Goal: Information Seeking & Learning: Learn about a topic

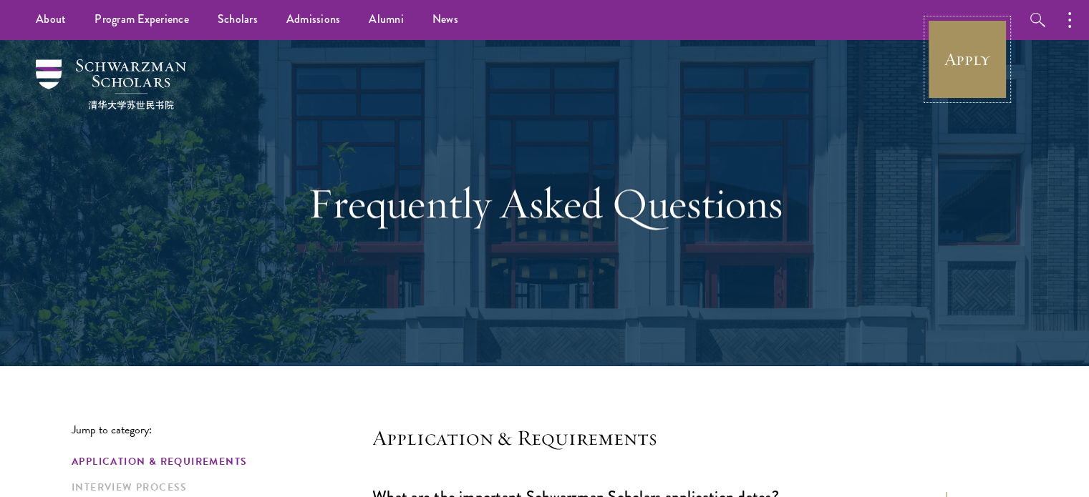
click at [965, 62] on link "Apply" at bounding box center [967, 59] width 80 height 80
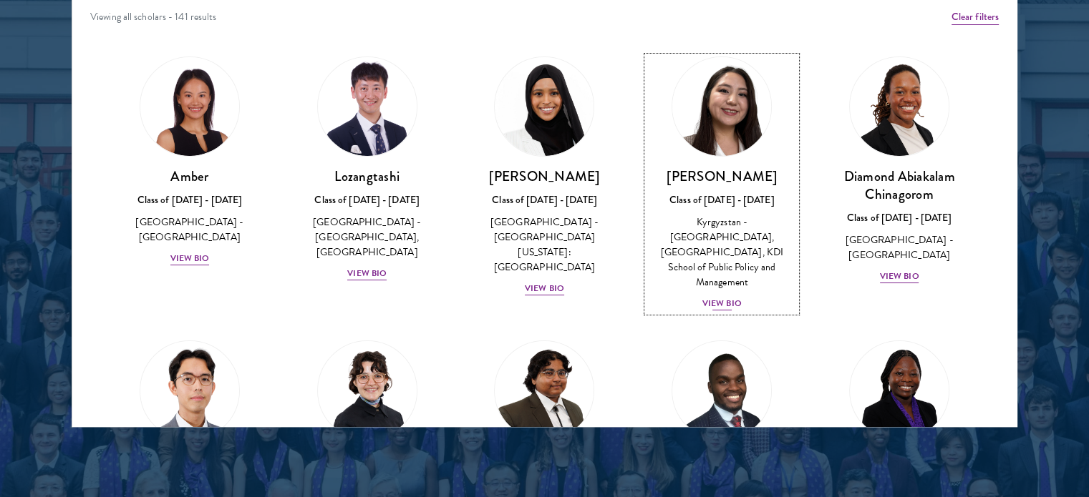
click at [719, 297] on div "View Bio" at bounding box center [721, 304] width 39 height 14
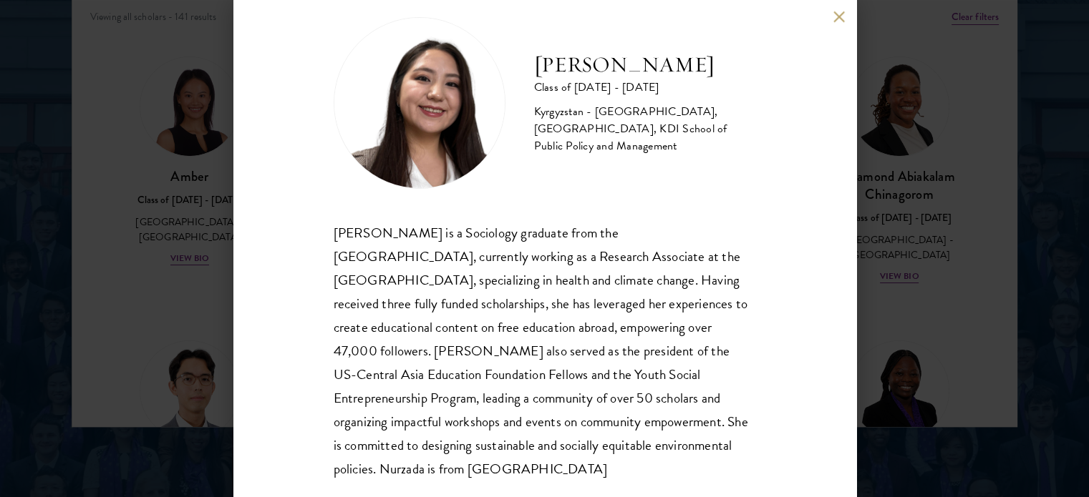
scroll to position [26, 0]
click at [844, 19] on button at bounding box center [839, 17] width 12 height 12
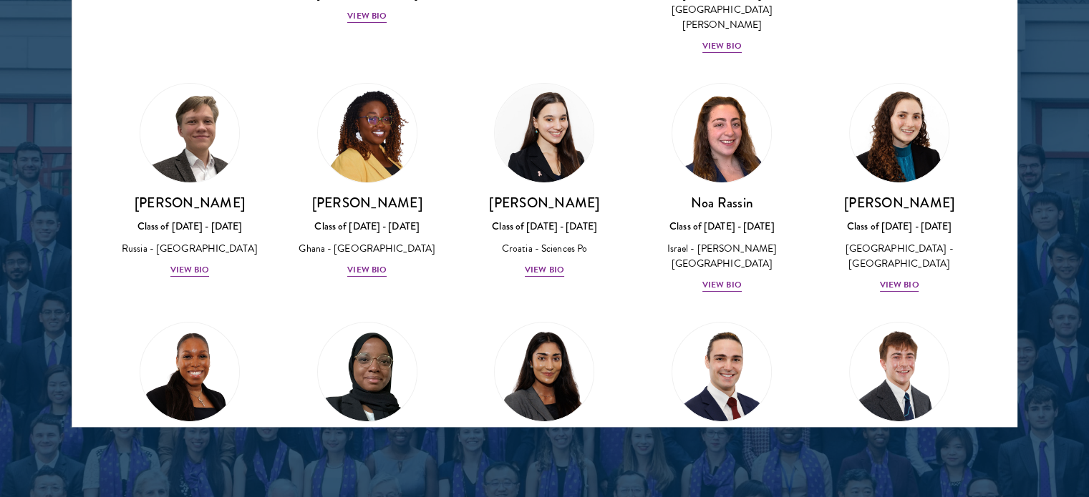
scroll to position [5416, 0]
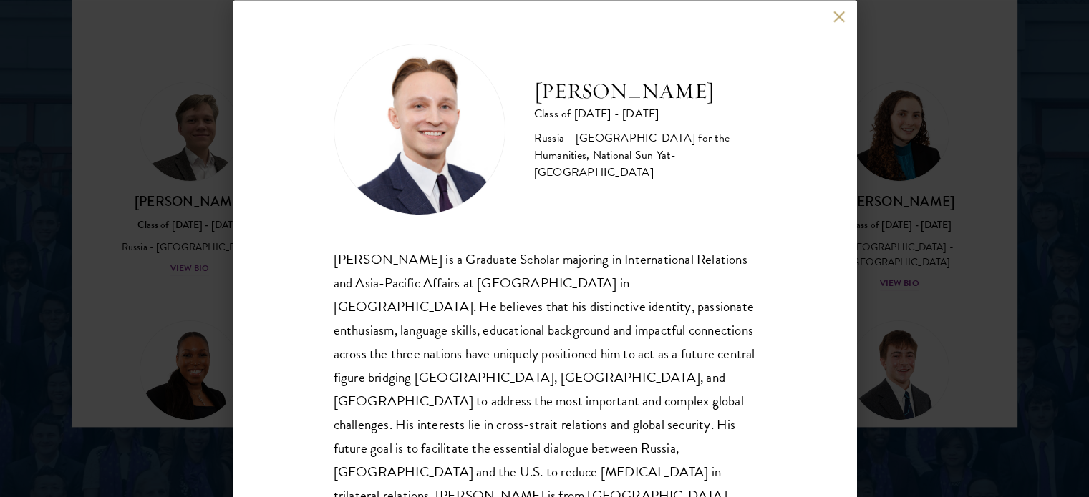
scroll to position [29, 0]
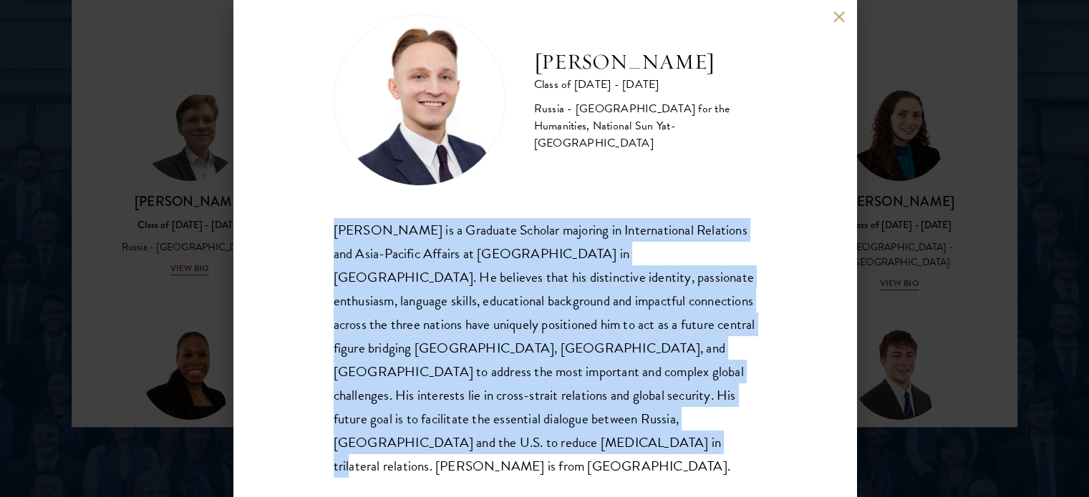
drag, startPoint x: 330, startPoint y: 232, endPoint x: 408, endPoint y: 456, distance: 237.2
click at [408, 456] on div "[PERSON_NAME] Class of [DATE] - [DATE] [GEOGRAPHIC_DATA] - [GEOGRAPHIC_DATA] fo…" at bounding box center [544, 248] width 623 height 497
copy div "[PERSON_NAME] is a Graduate Scholar majoring in International Relations and Asi…"
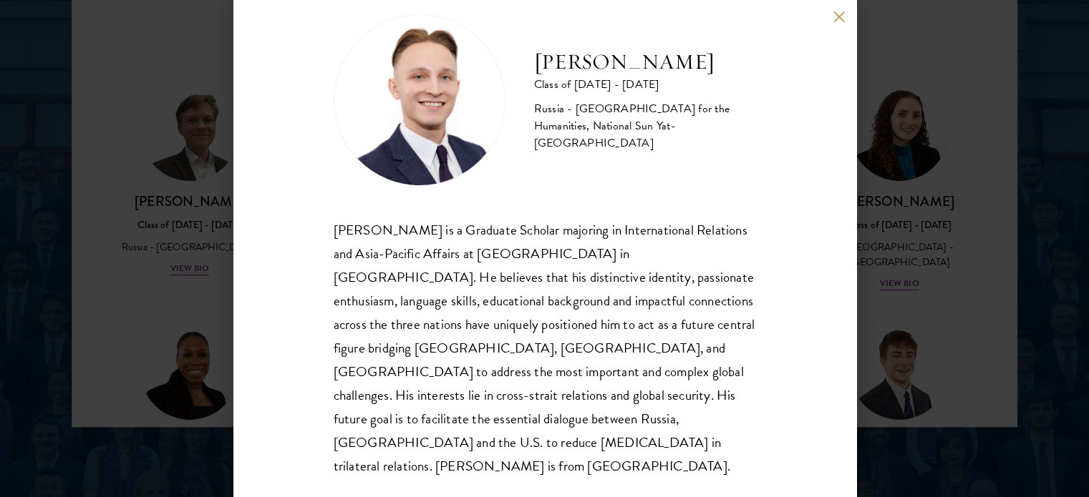
click at [291, 99] on div "[PERSON_NAME] Class of [DATE] - [DATE] [GEOGRAPHIC_DATA] - [GEOGRAPHIC_DATA] fo…" at bounding box center [544, 248] width 623 height 497
click at [839, 15] on button at bounding box center [839, 17] width 12 height 12
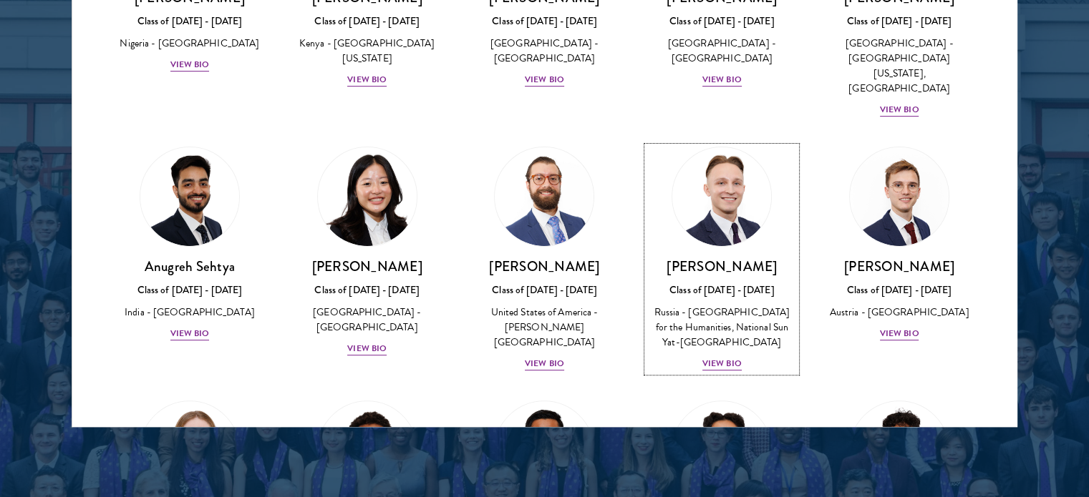
scroll to position [5880, 0]
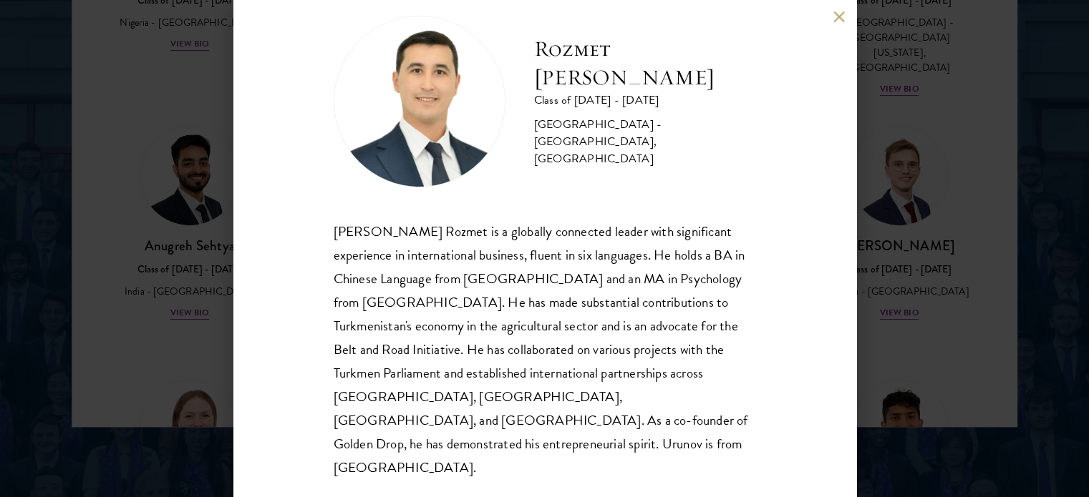
scroll to position [29, 0]
click at [837, 14] on button at bounding box center [839, 17] width 12 height 12
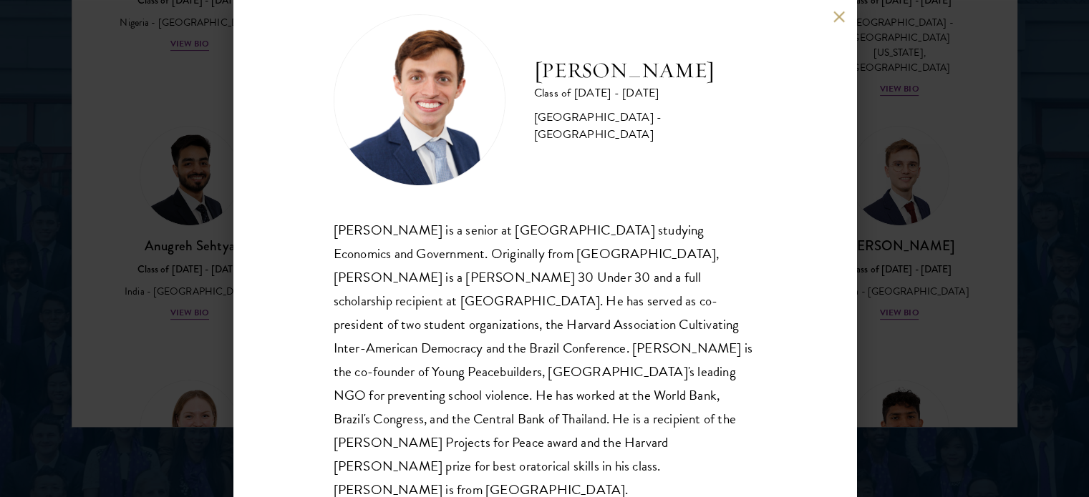
scroll to position [28, 0]
click at [833, 14] on button at bounding box center [839, 17] width 12 height 12
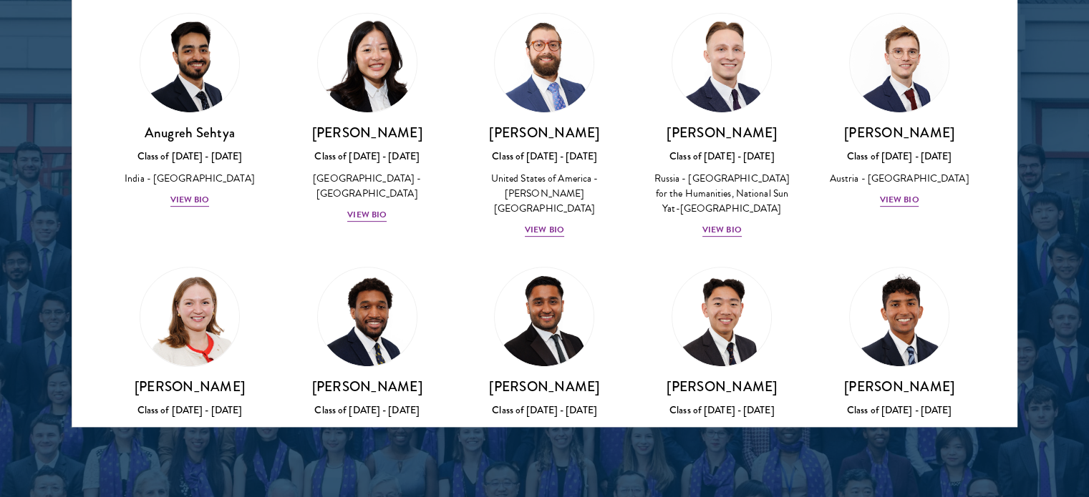
scroll to position [5992, 0]
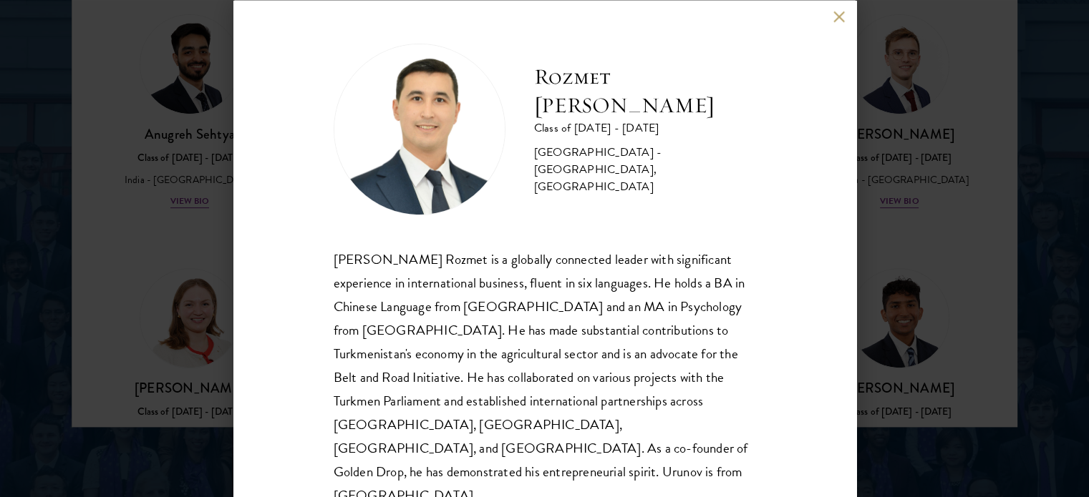
scroll to position [29, 0]
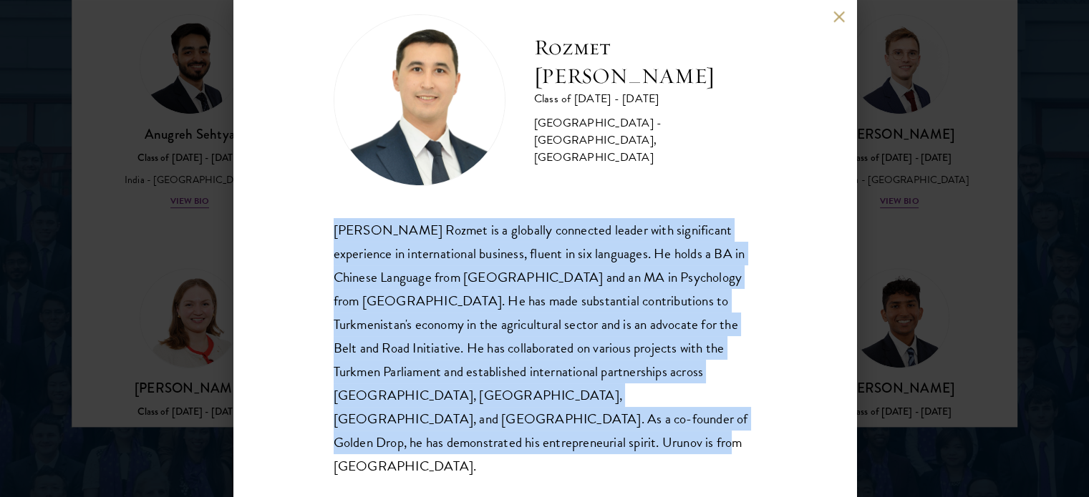
drag, startPoint x: 332, startPoint y: 228, endPoint x: 443, endPoint y: 437, distance: 236.6
click at [443, 437] on div "Rozmet Urunov Class of [DATE] - [DATE] [GEOGRAPHIC_DATA] - [GEOGRAPHIC_DATA], […" at bounding box center [544, 248] width 623 height 497
copy div "[PERSON_NAME] Rozmet is a globally connected leader with significant experience…"
click at [839, 14] on button at bounding box center [839, 17] width 12 height 12
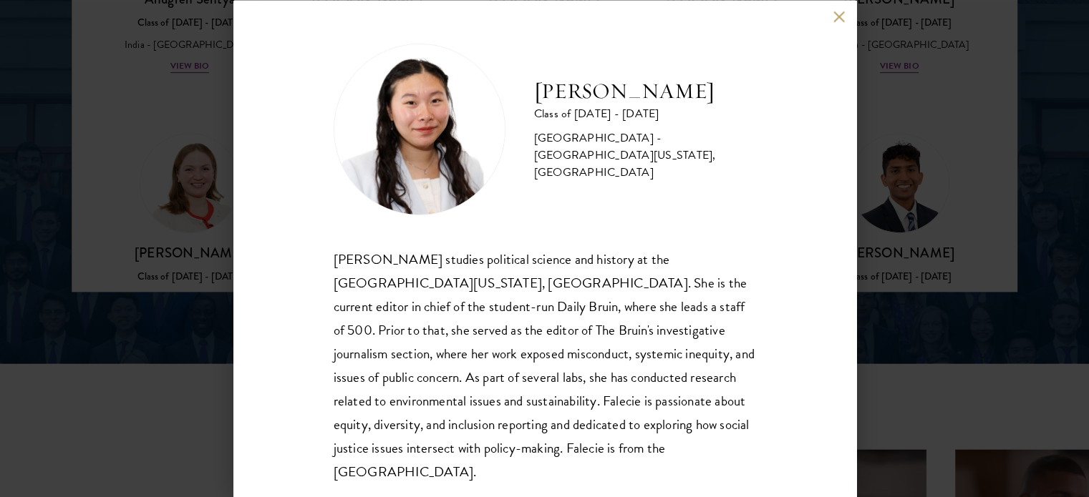
scroll to position [5, 0]
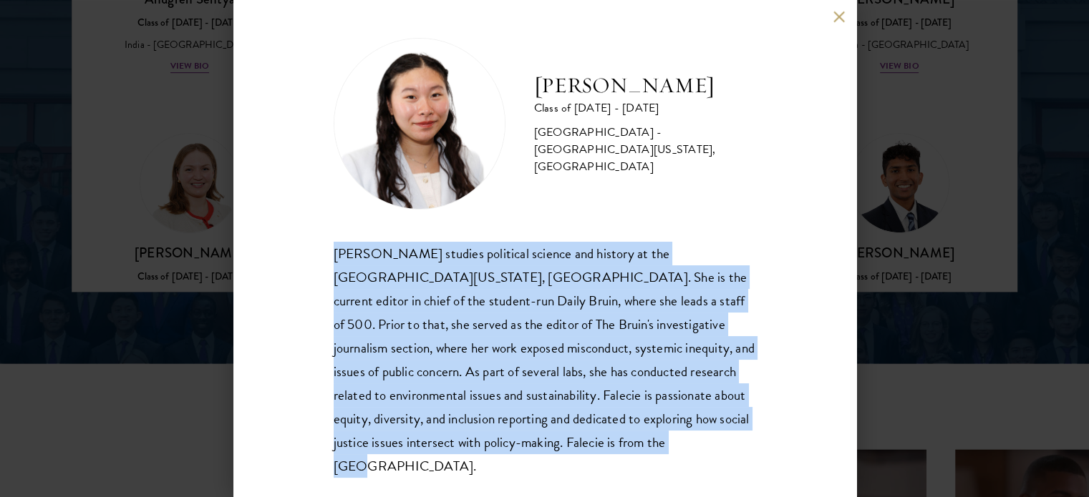
drag, startPoint x: 331, startPoint y: 248, endPoint x: 686, endPoint y: 442, distance: 403.9
click at [686, 442] on div "[PERSON_NAME] Class of [DATE] - [DATE] [GEOGRAPHIC_DATA] - [GEOGRAPHIC_DATA][US…" at bounding box center [544, 248] width 623 height 497
copy div "[PERSON_NAME] studies political science and history at the [GEOGRAPHIC_DATA][US…"
click at [840, 22] on button at bounding box center [839, 17] width 12 height 12
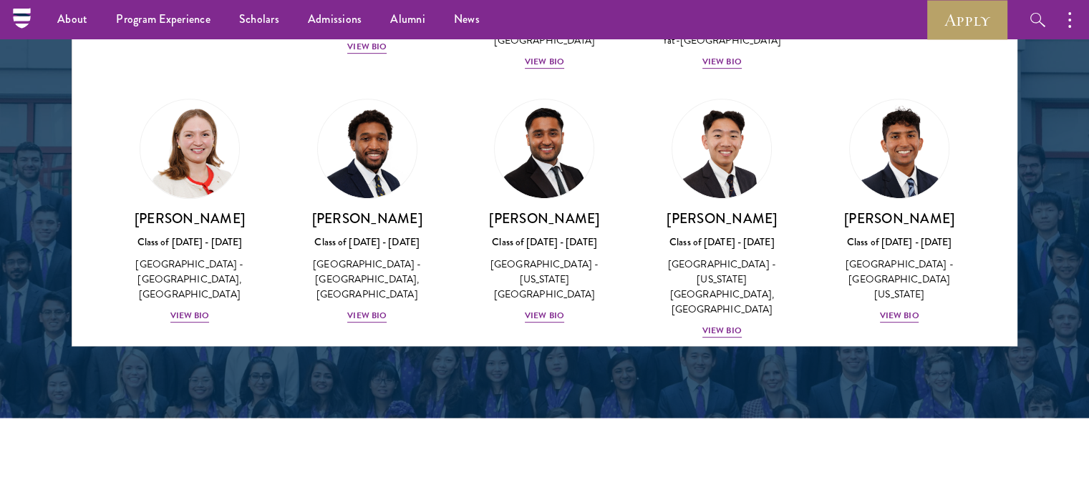
scroll to position [1962, 0]
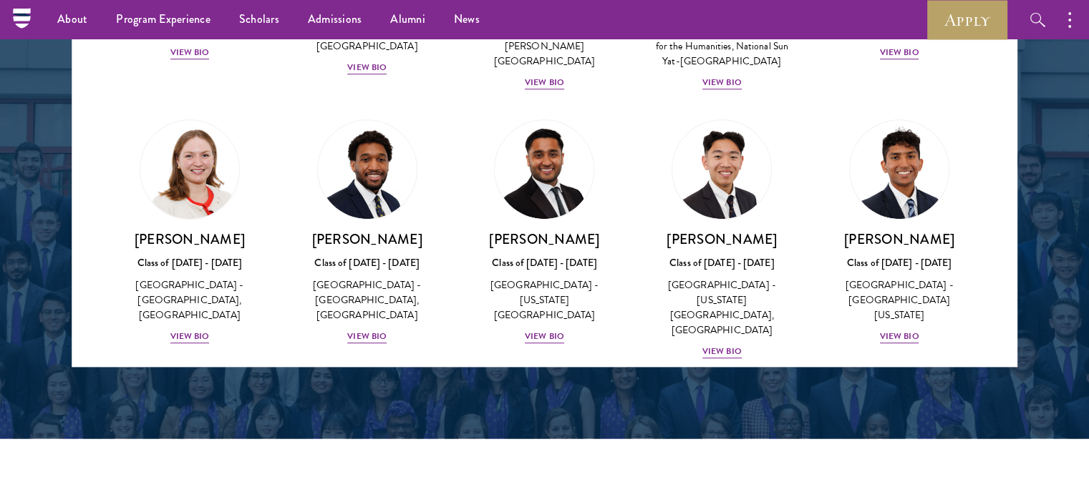
click at [15, 399] on div at bounding box center [544, 3] width 1089 height 871
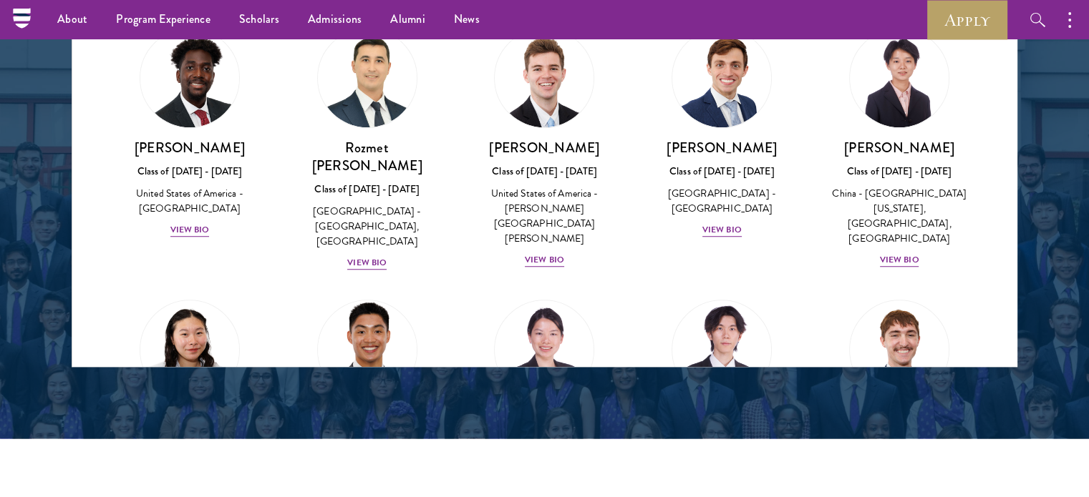
scroll to position [6450, 0]
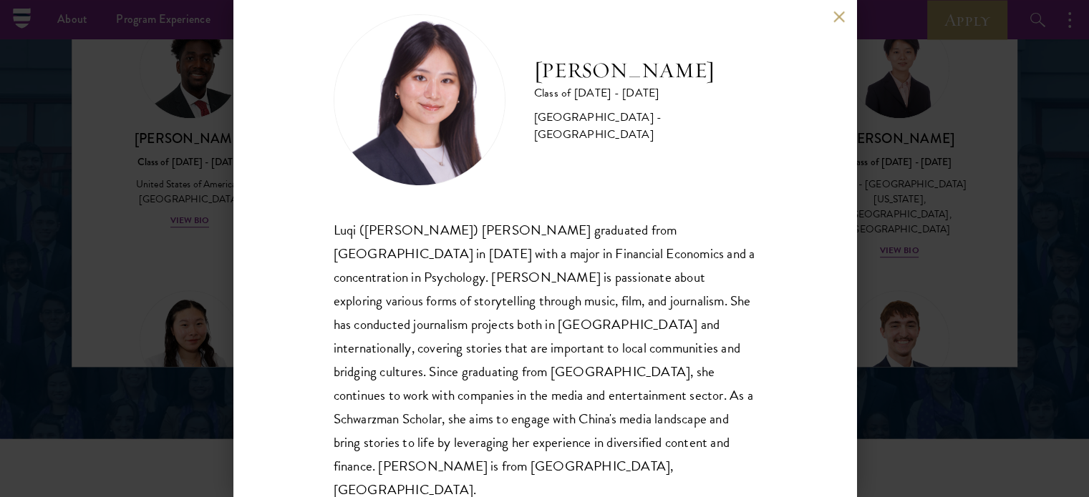
scroll to position [28, 0]
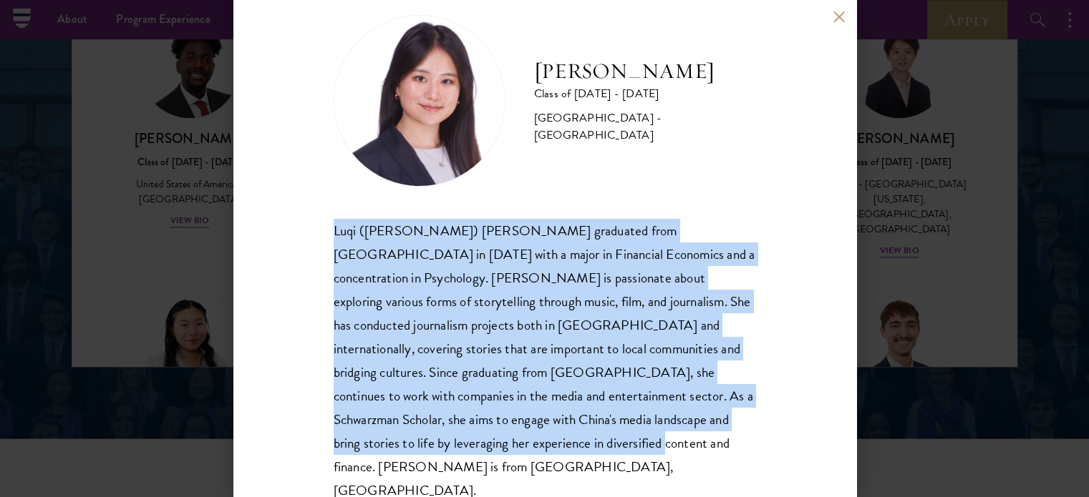
drag, startPoint x: 332, startPoint y: 229, endPoint x: 459, endPoint y: 442, distance: 248.1
click at [459, 442] on div "[PERSON_NAME] Class of [DATE] - [DATE] [GEOGRAPHIC_DATA] - [GEOGRAPHIC_DATA] Lu…" at bounding box center [544, 248] width 623 height 497
copy div "Luqi ([PERSON_NAME]) [PERSON_NAME] graduated from [GEOGRAPHIC_DATA] in [DATE] w…"
click at [834, 14] on button at bounding box center [839, 17] width 12 height 12
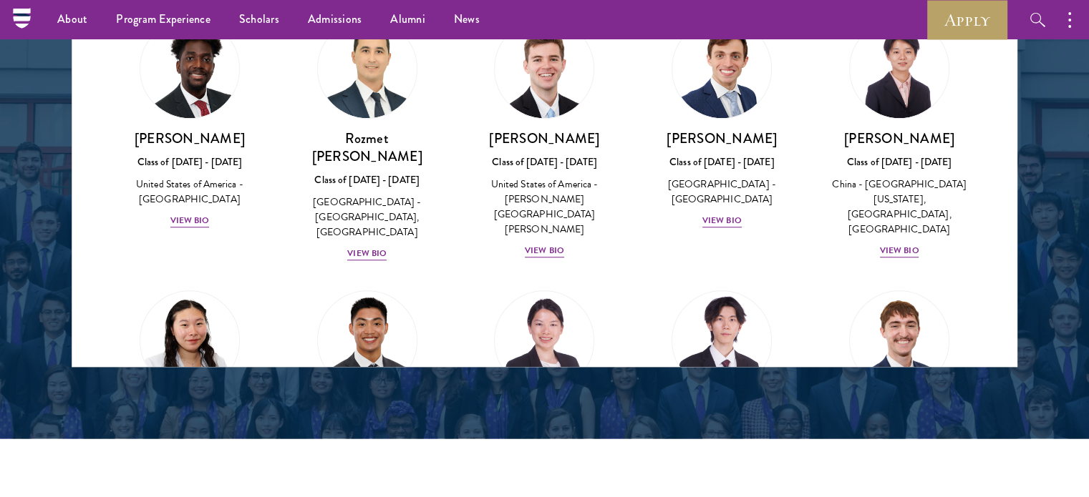
click at [75, 426] on div at bounding box center [544, 3] width 1089 height 871
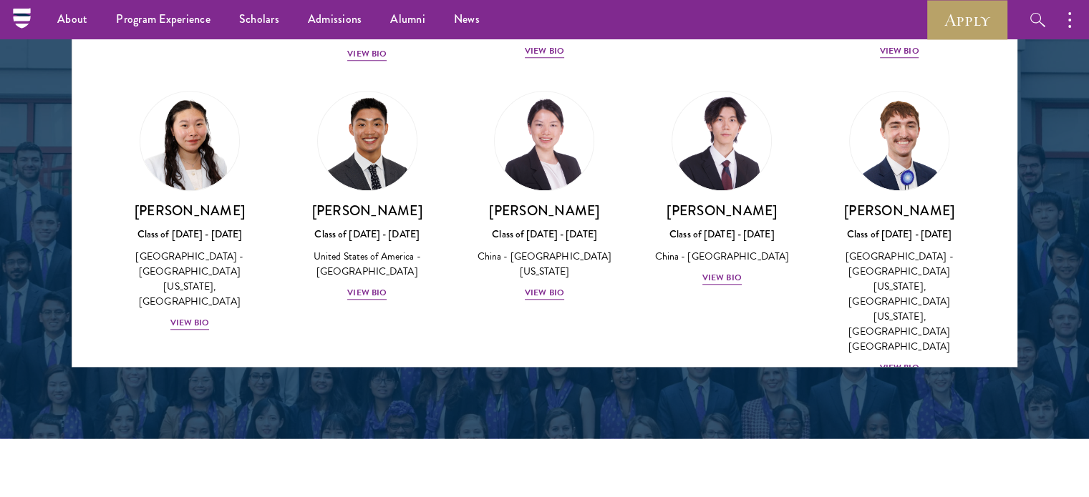
scroll to position [6649, 0]
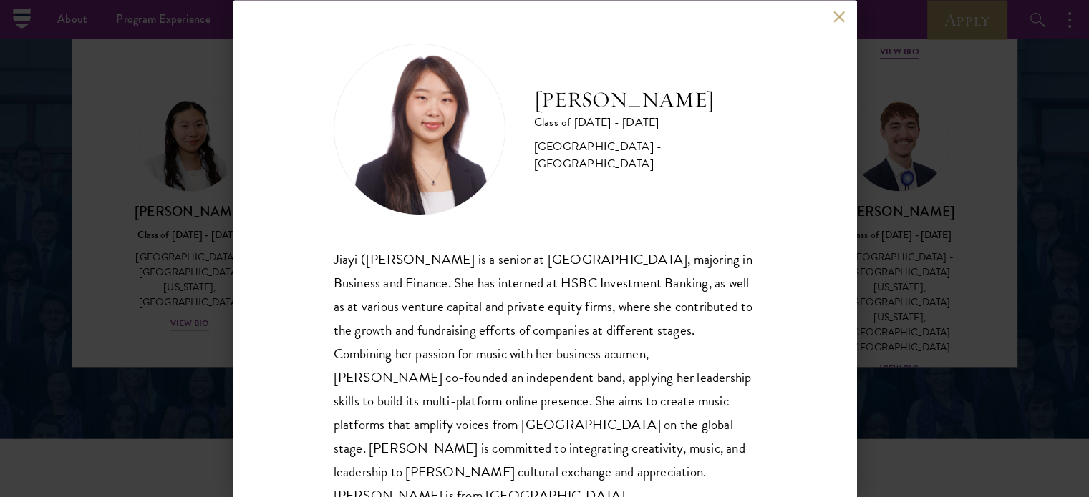
scroll to position [29, 0]
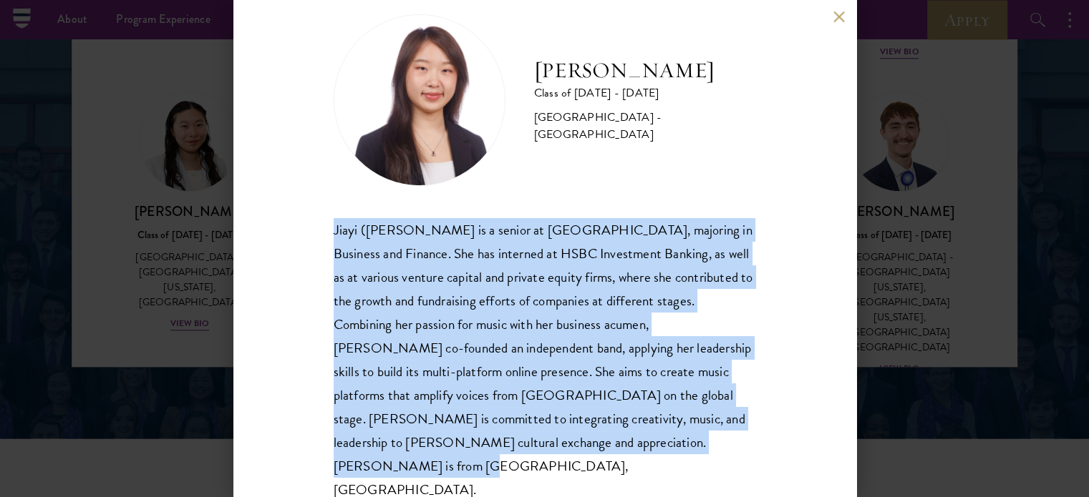
drag, startPoint x: 334, startPoint y: 232, endPoint x: 741, endPoint y: 472, distance: 472.9
click at [741, 472] on div "[PERSON_NAME] Class of [DATE] - [DATE] [GEOGRAPHIC_DATA] - [GEOGRAPHIC_DATA] [P…" at bounding box center [544, 248] width 623 height 497
copy div "Jiayi ([PERSON_NAME] is a senior at [GEOGRAPHIC_DATA], majoring in Business and…"
click at [839, 19] on button at bounding box center [839, 17] width 12 height 12
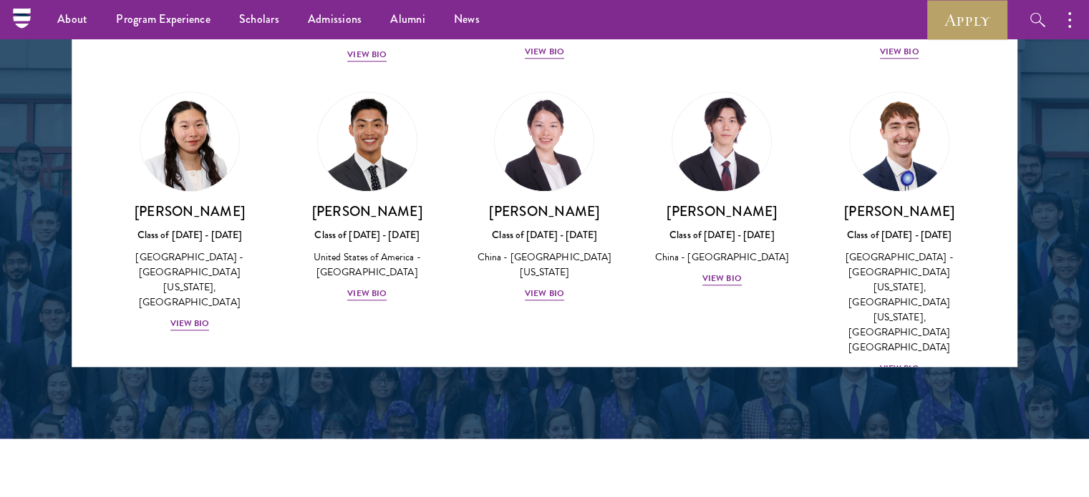
click at [254, 415] on div at bounding box center [544, 3] width 1089 height 871
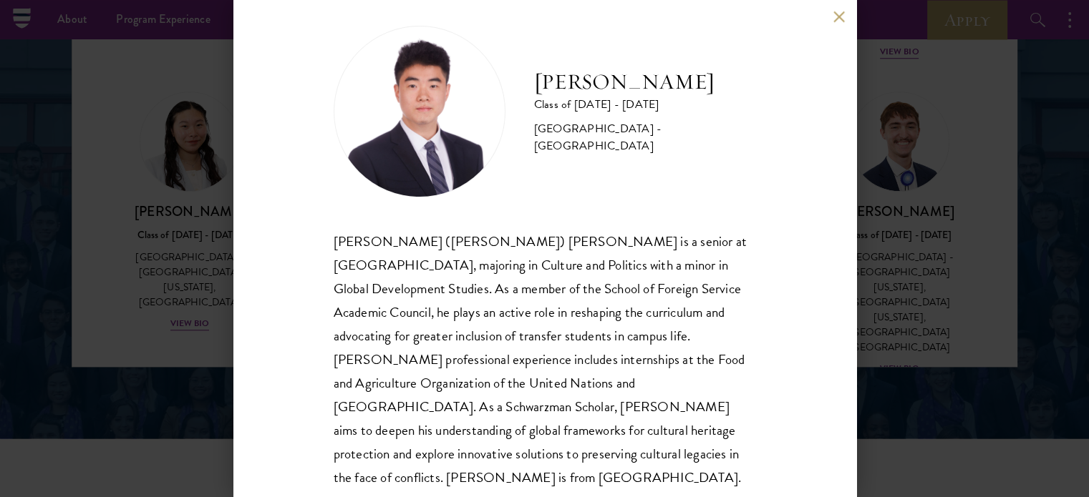
scroll to position [29, 0]
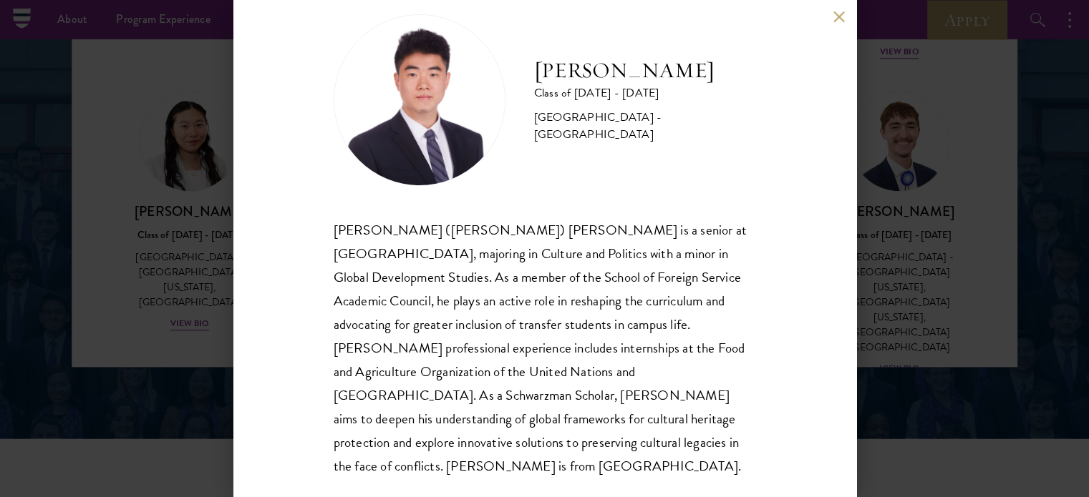
click at [834, 19] on button at bounding box center [839, 17] width 12 height 12
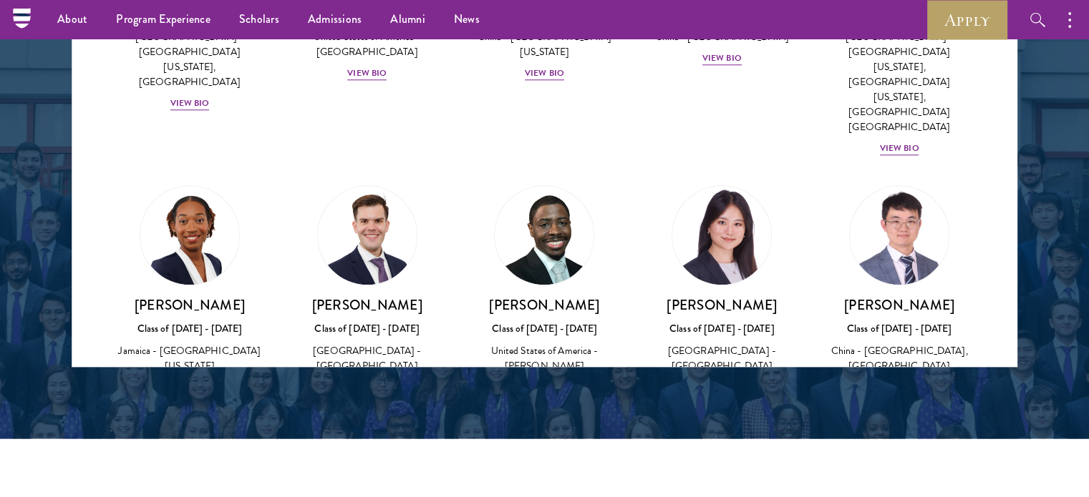
scroll to position [6885, 0]
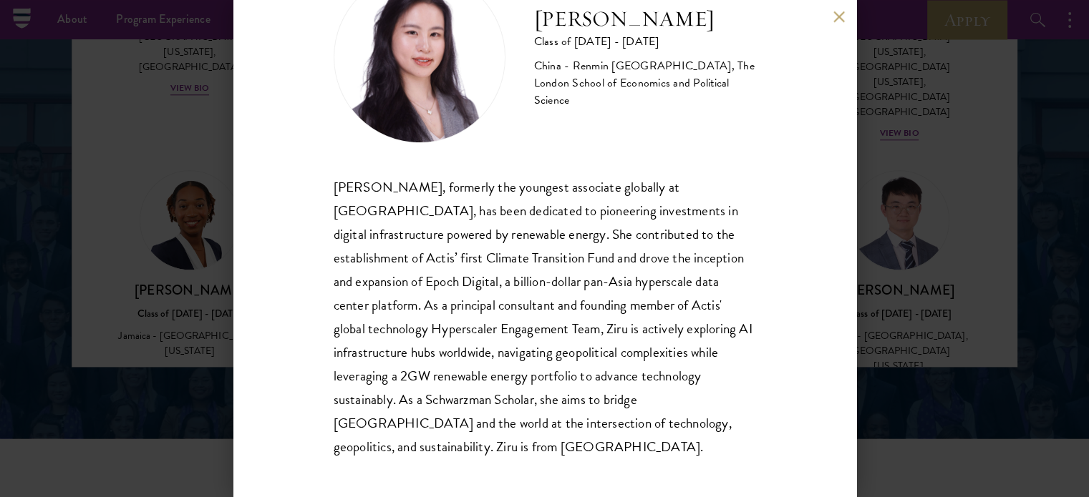
scroll to position [76, 0]
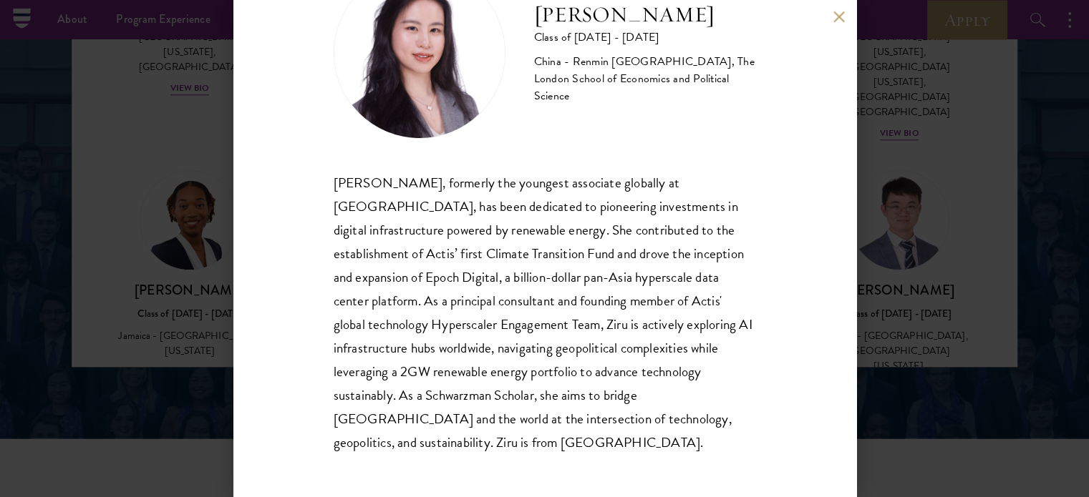
click at [835, 16] on button at bounding box center [839, 17] width 12 height 12
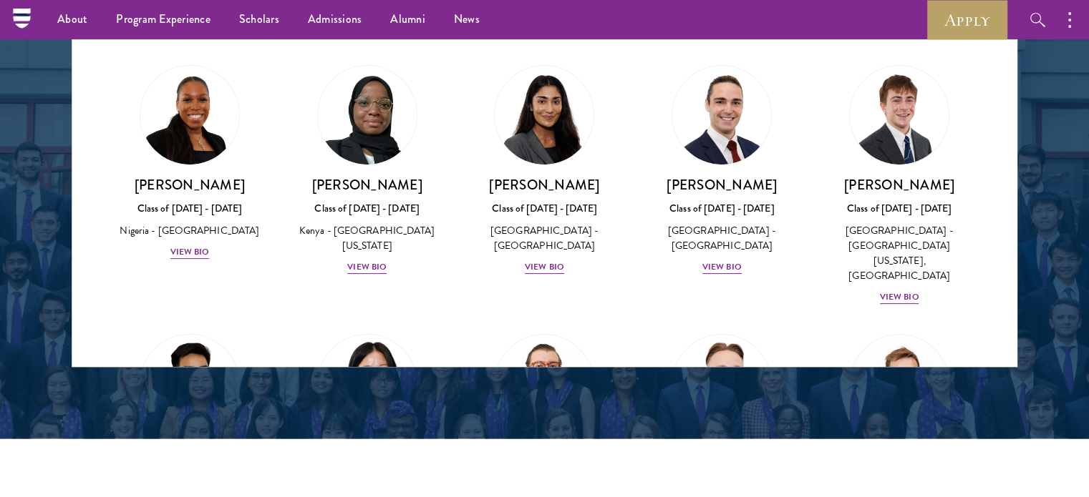
scroll to position [5611, 0]
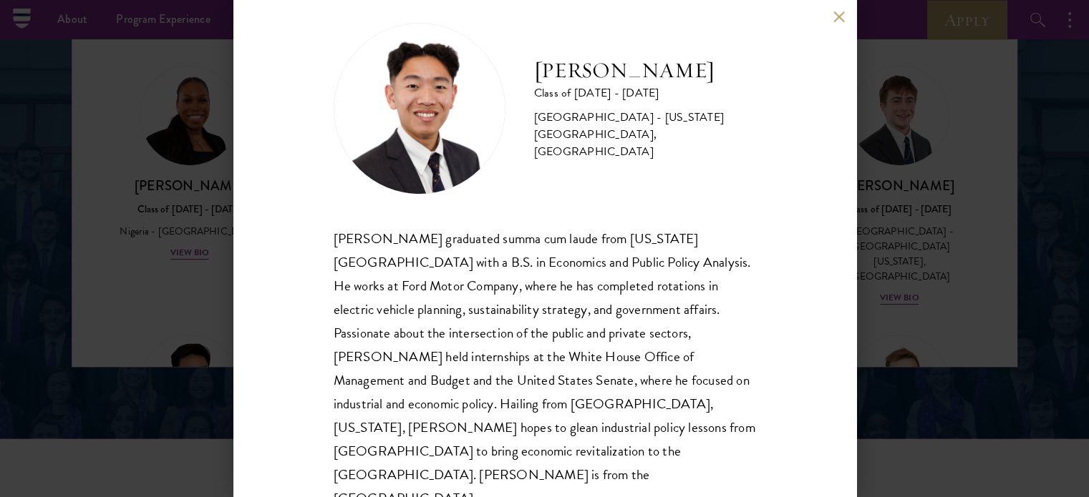
scroll to position [23, 0]
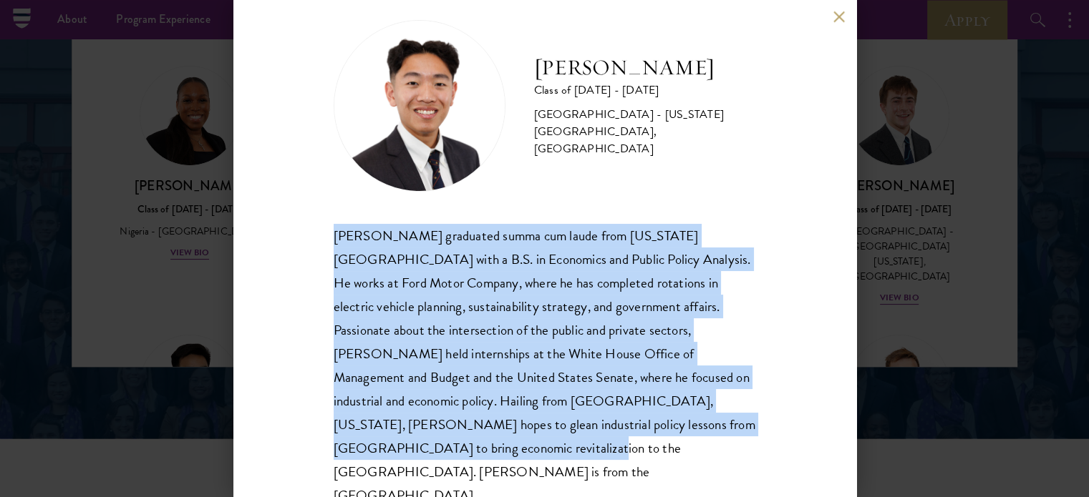
drag, startPoint x: 328, startPoint y: 234, endPoint x: 379, endPoint y: 455, distance: 226.9
click at [379, 455] on div "[PERSON_NAME] Class of [DATE] - [DATE] [GEOGRAPHIC_DATA] - [US_STATE][GEOGRAPHI…" at bounding box center [544, 248] width 623 height 497
copy div "[PERSON_NAME] graduated summa cum laude from [US_STATE][GEOGRAPHIC_DATA] with a…"
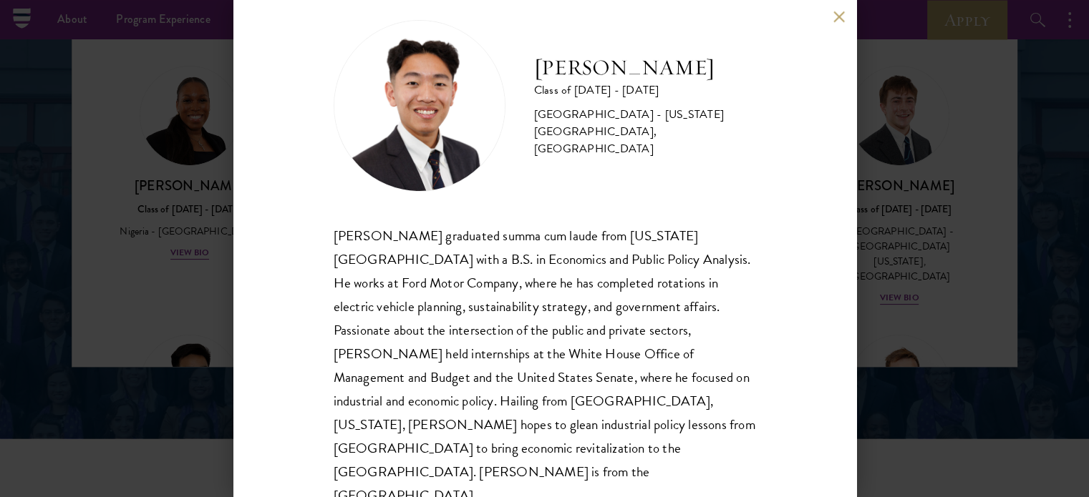
click at [830, 14] on div "[PERSON_NAME] Class of [DATE] - [DATE] [GEOGRAPHIC_DATA] - [US_STATE][GEOGRAPHI…" at bounding box center [544, 248] width 623 height 497
click at [839, 16] on button at bounding box center [839, 17] width 12 height 12
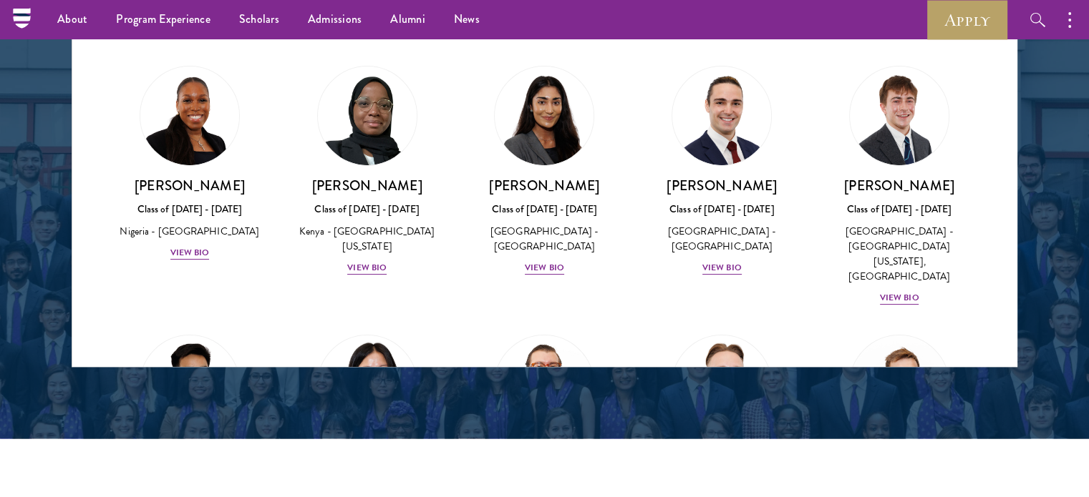
click at [94, 401] on div at bounding box center [544, 3] width 1089 height 871
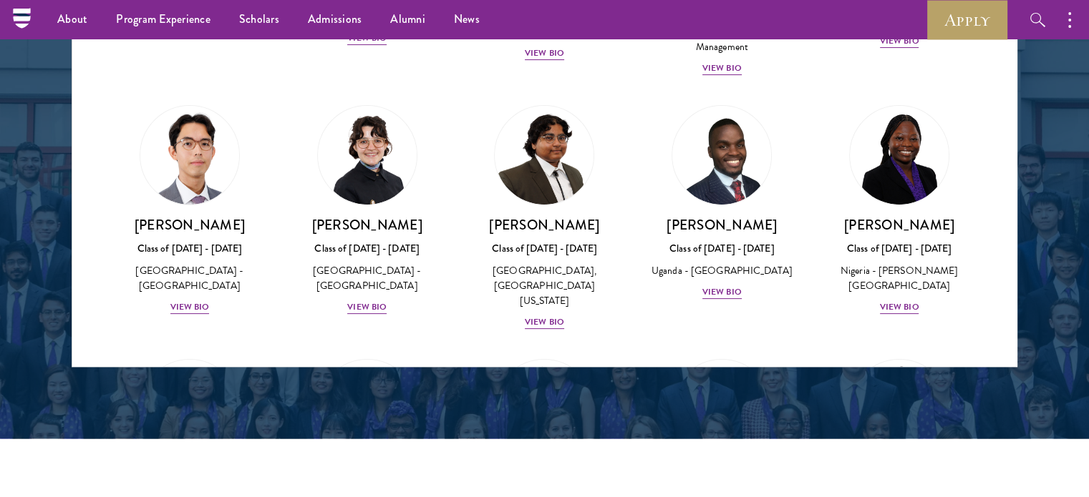
scroll to position [148, 0]
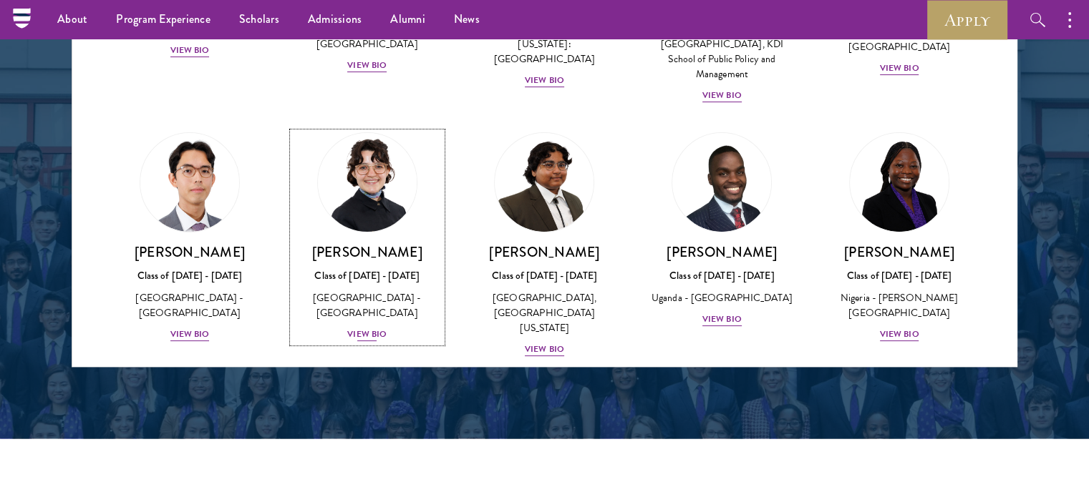
click at [363, 328] on div "View Bio" at bounding box center [366, 335] width 39 height 14
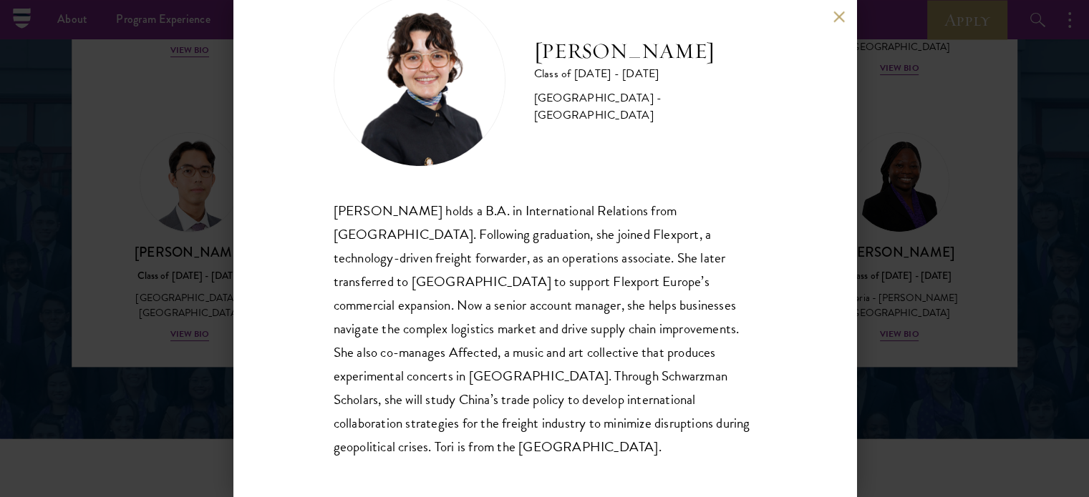
scroll to position [49, 0]
click at [837, 19] on button at bounding box center [839, 17] width 12 height 12
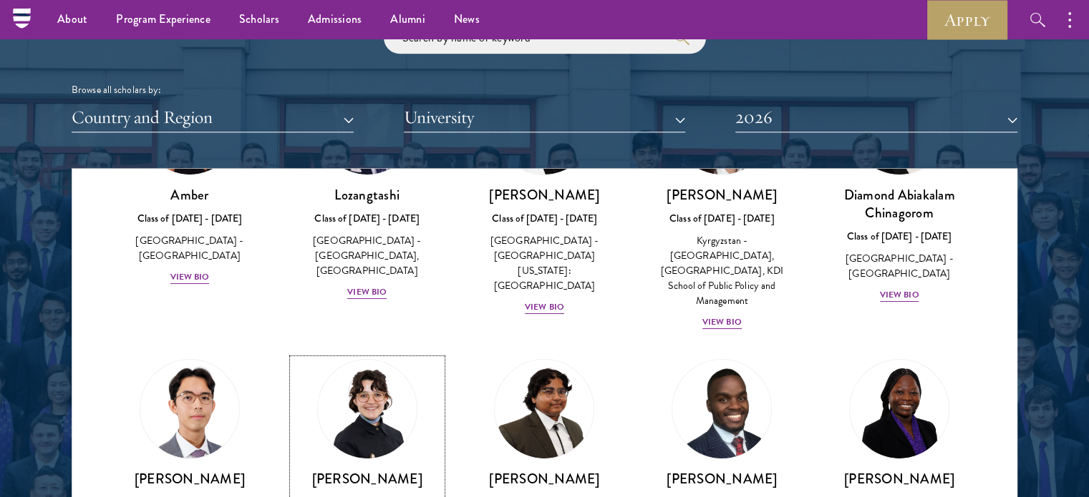
scroll to position [152, 0]
click at [719, 316] on div "View Bio" at bounding box center [721, 323] width 39 height 14
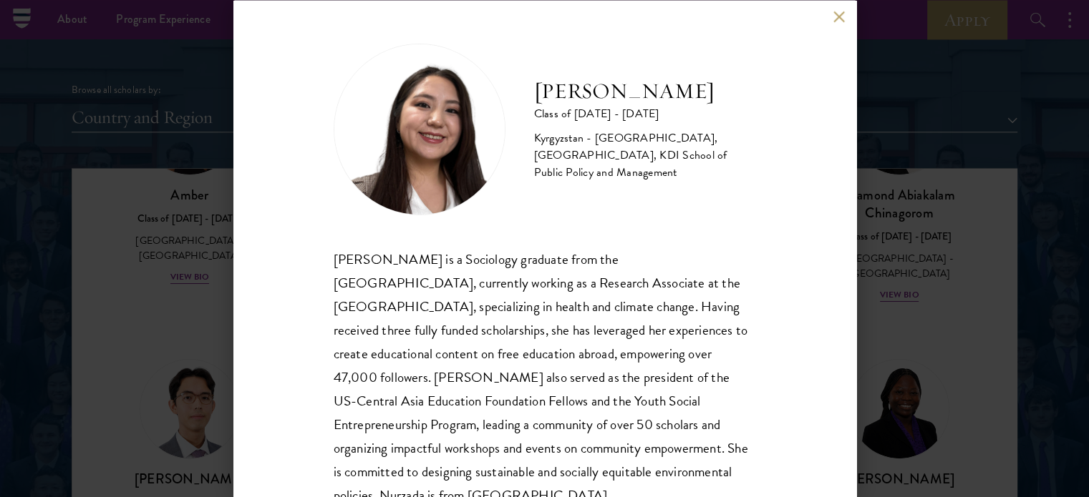
scroll to position [52, 0]
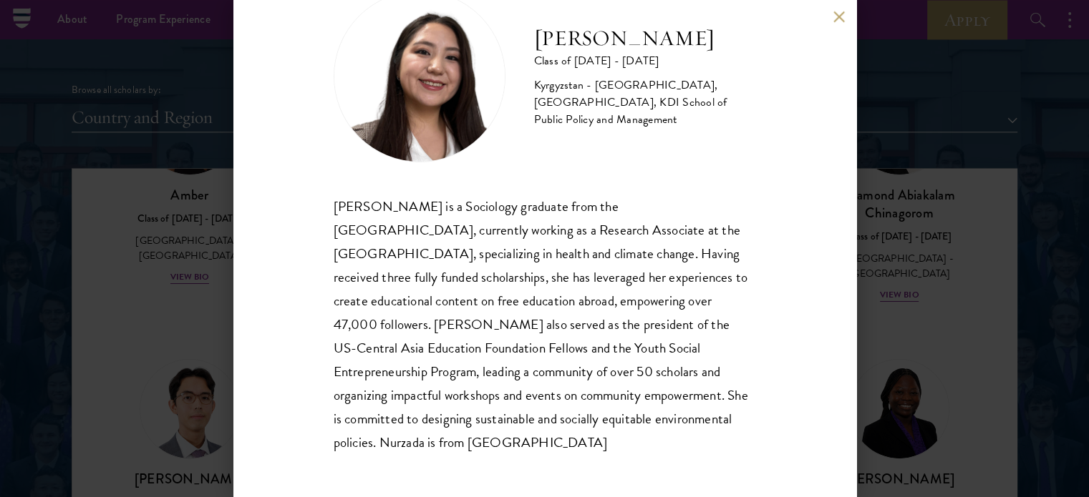
drag, startPoint x: 329, startPoint y: 257, endPoint x: 469, endPoint y: 452, distance: 239.9
click at [469, 452] on div "Nurzada Abdivalieva Class of [DATE] - [DATE] [GEOGRAPHIC_DATA] - [GEOGRAPHIC_DA…" at bounding box center [544, 248] width 623 height 497
copy div "[PERSON_NAME] is a Sociology graduate from the [GEOGRAPHIC_DATA], currently wor…"
click at [150, 311] on div "Nurzada Abdivalieva Class of [DATE] - [DATE] [GEOGRAPHIC_DATA] - [GEOGRAPHIC_DA…" at bounding box center [544, 248] width 1089 height 497
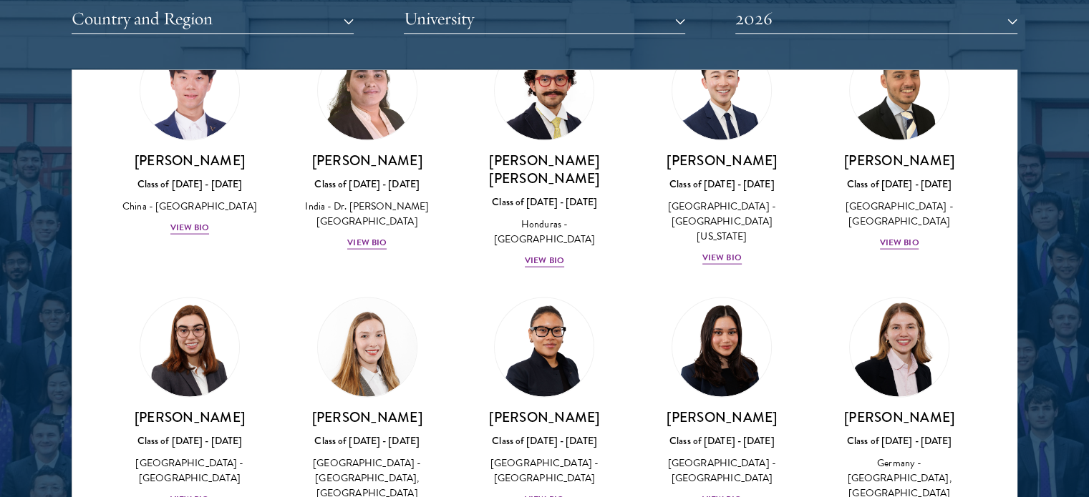
scroll to position [3118, 0]
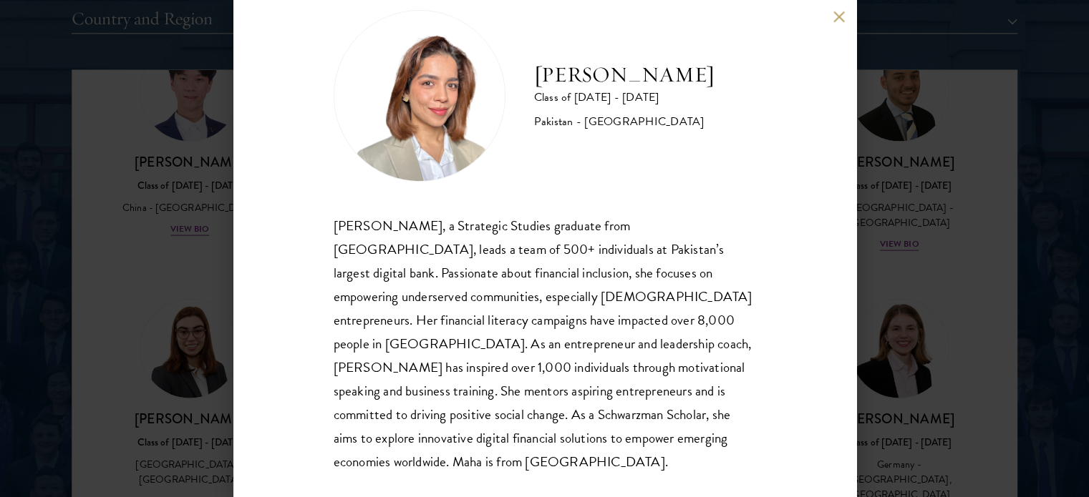
scroll to position [31, 0]
click at [835, 18] on button at bounding box center [839, 17] width 12 height 12
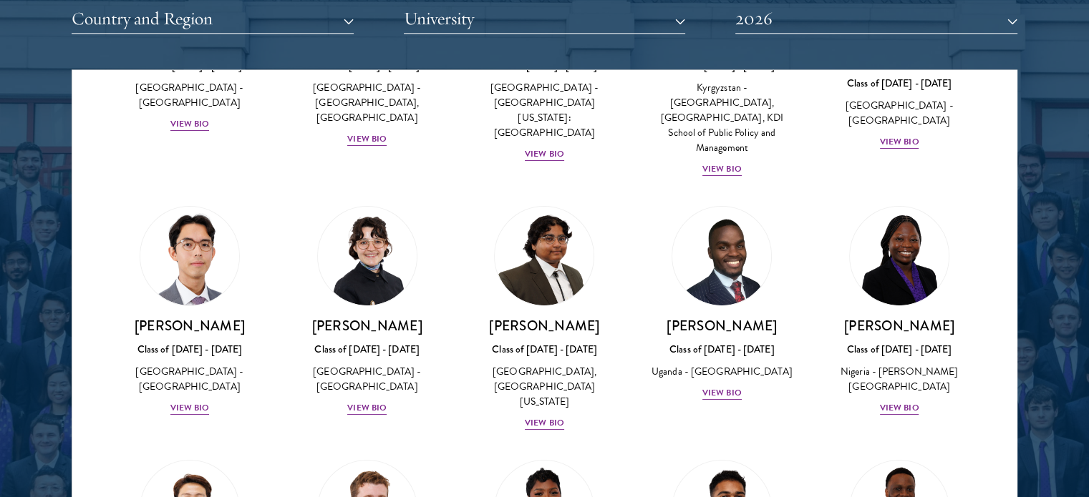
scroll to position [209, 0]
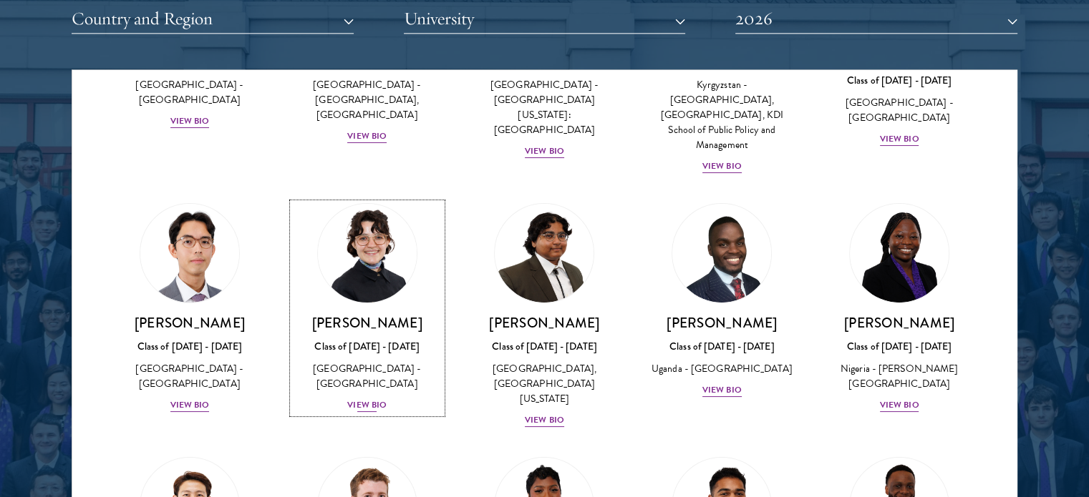
click at [356, 399] on div "View Bio" at bounding box center [366, 406] width 39 height 14
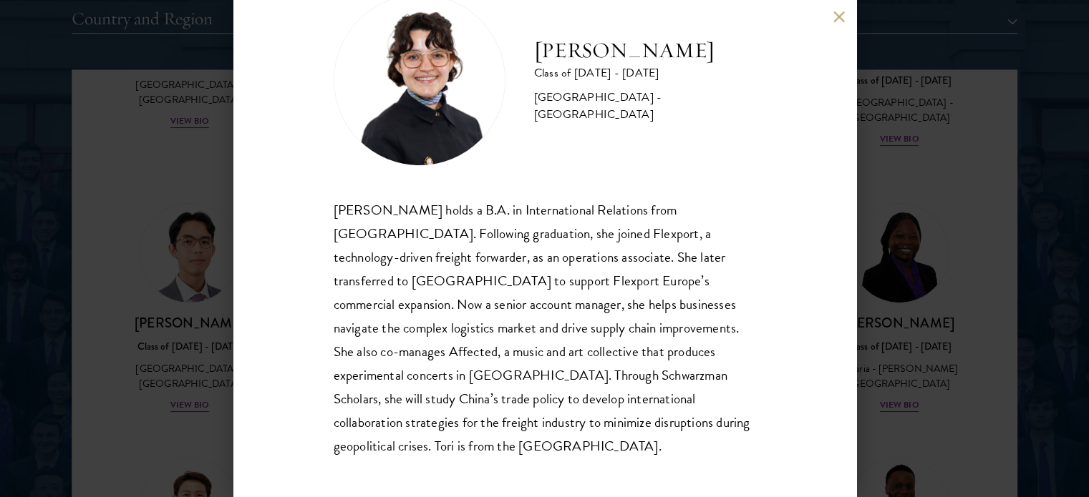
scroll to position [52, 0]
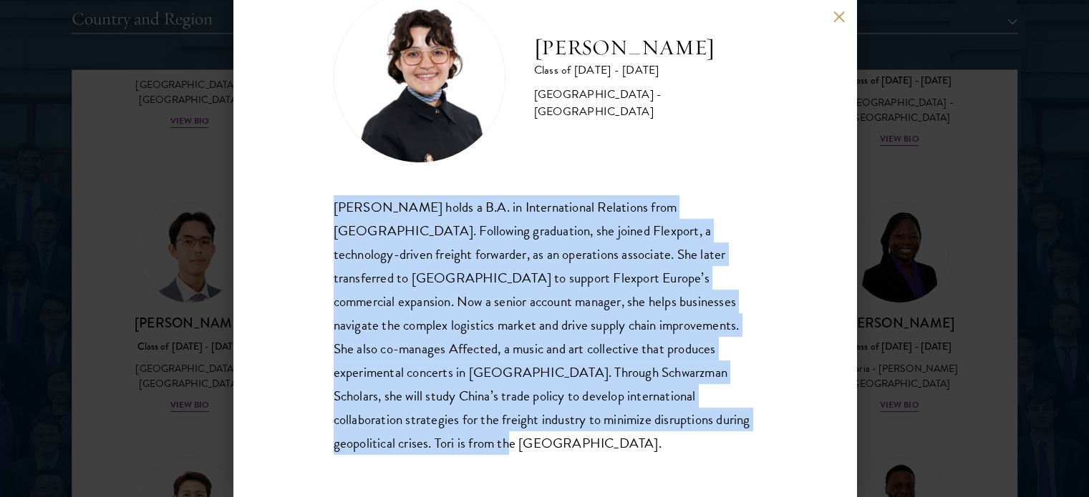
drag, startPoint x: 330, startPoint y: 202, endPoint x: 420, endPoint y: 443, distance: 257.5
click at [420, 443] on div "[PERSON_NAME] Class of [DATE] - [DATE] [GEOGRAPHIC_DATA] - [GEOGRAPHIC_DATA] [P…" at bounding box center [544, 248] width 623 height 497
copy div "[PERSON_NAME] holds a B.A. in International Relations from [GEOGRAPHIC_DATA]. F…"
click at [842, 22] on button at bounding box center [839, 17] width 12 height 12
